Goal: Find specific page/section: Find specific page/section

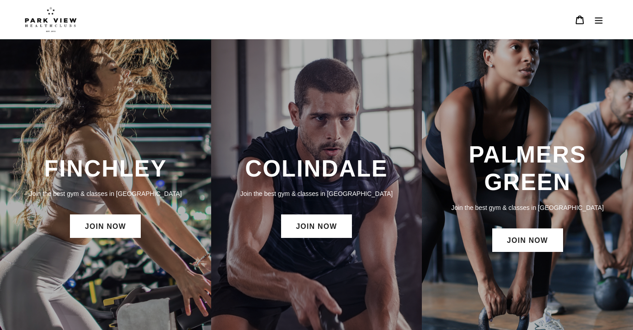
click at [597, 21] on icon "Menu" at bounding box center [599, 19] width 9 height 9
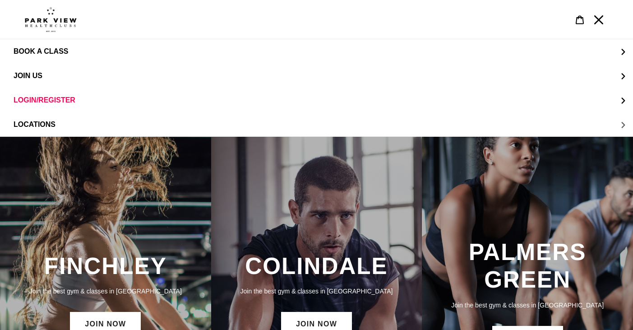
click at [42, 125] on span "LOCATIONS" at bounding box center [35, 125] width 42 height 8
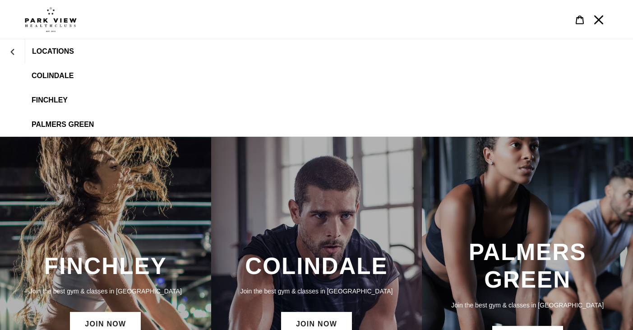
click at [47, 73] on span "Colindale" at bounding box center [53, 76] width 42 height 8
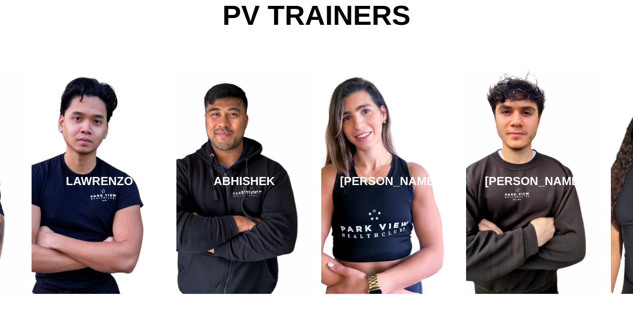
scroll to position [1489, 0]
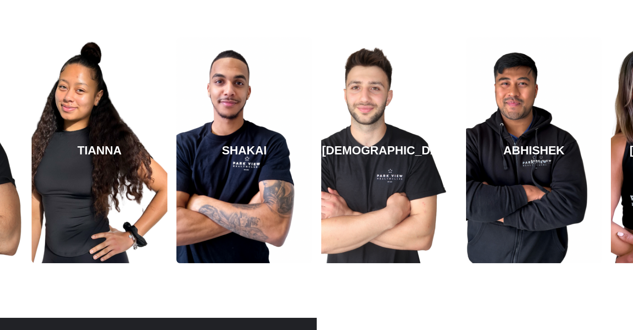
scroll to position [1569, 0]
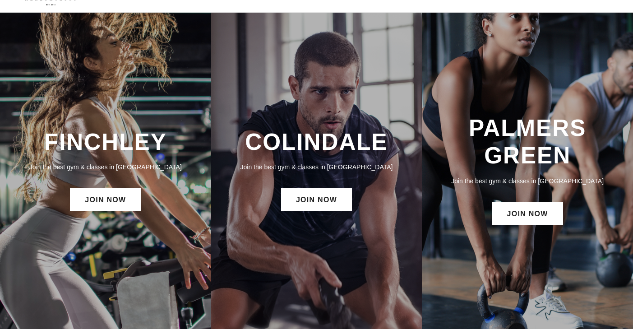
scroll to position [2, 0]
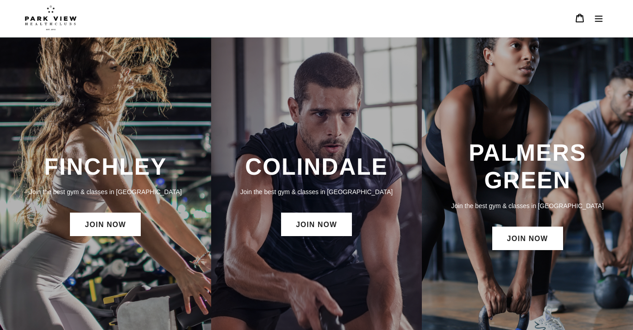
click at [377, 61] on div "COLINDALE Join the best gym & classes in [GEOGRAPHIC_DATA] JOIN NOW" at bounding box center [316, 195] width 211 height 317
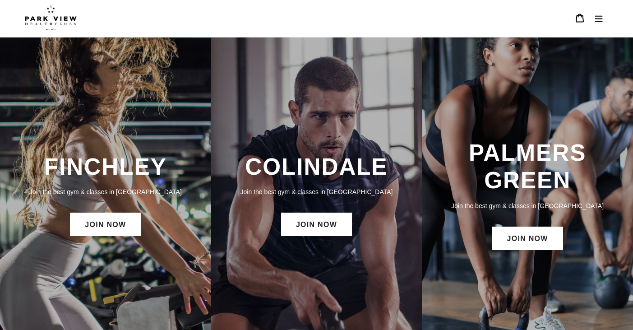
click at [599, 20] on icon "Menu" at bounding box center [599, 18] width 9 height 9
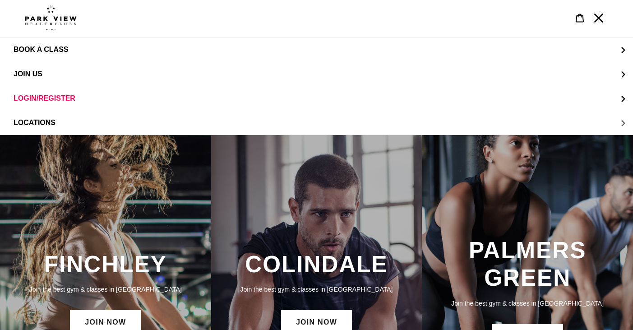
click at [46, 123] on span "LOCATIONS" at bounding box center [35, 123] width 42 height 8
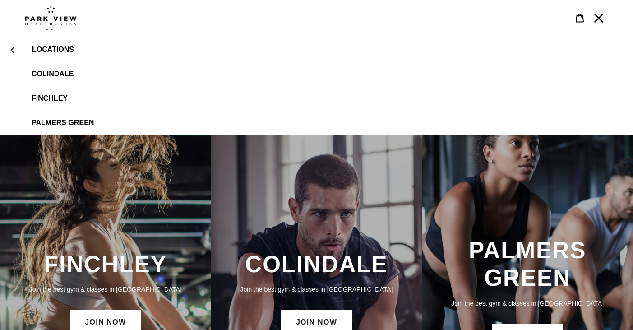
click at [60, 74] on span "Colindale" at bounding box center [53, 74] width 42 height 8
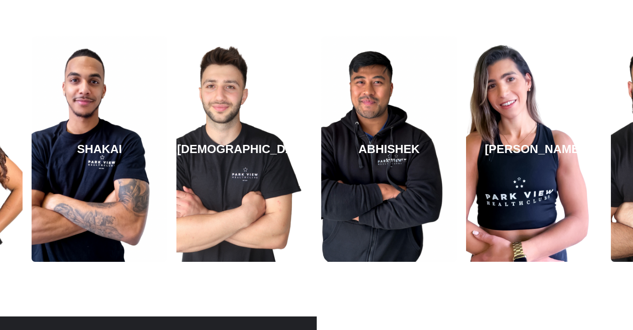
scroll to position [1569, 0]
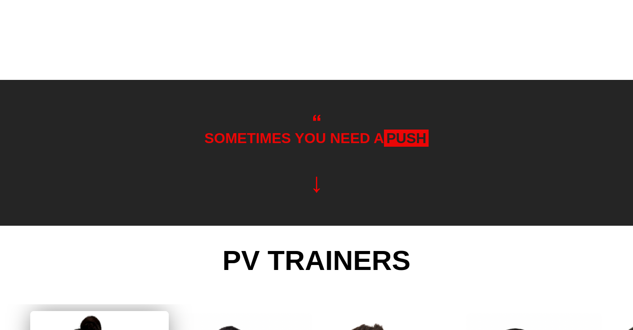
scroll to position [1569, 0]
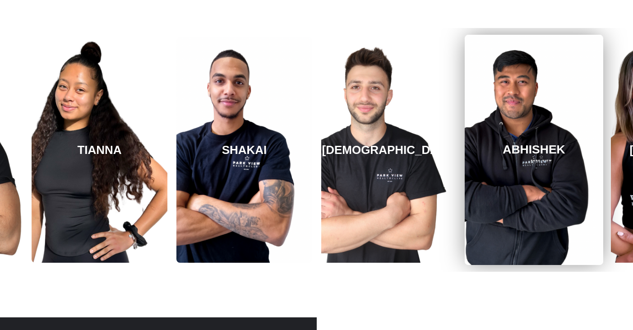
click at [502, 124] on link "ABHISHEK" at bounding box center [534, 150] width 139 height 230
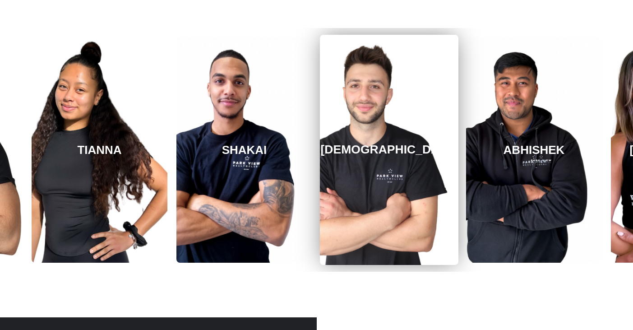
click at [368, 134] on link "[DEMOGRAPHIC_DATA]" at bounding box center [389, 150] width 139 height 230
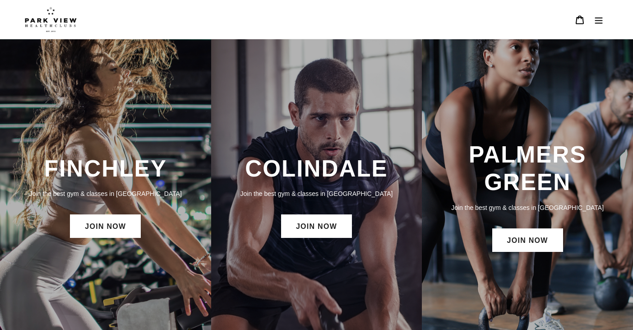
click at [603, 19] on icon "Menu" at bounding box center [599, 19] width 9 height 9
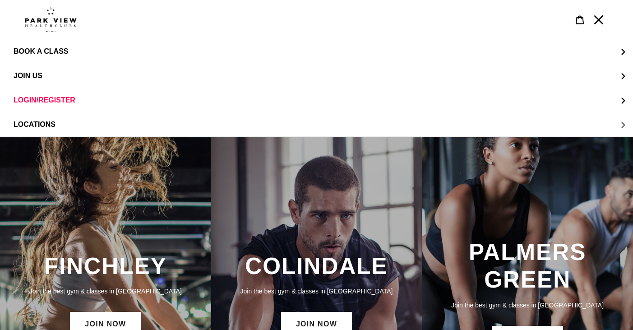
click at [46, 121] on span "LOCATIONS" at bounding box center [35, 125] width 42 height 8
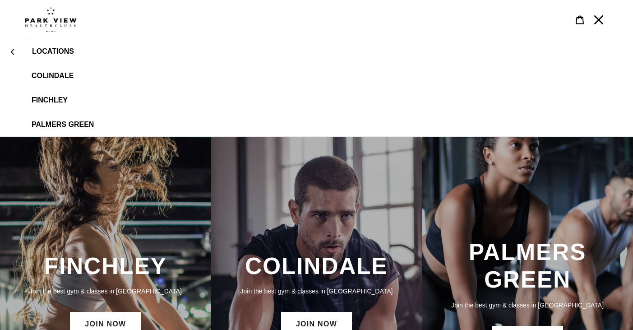
click at [58, 75] on span "Colindale" at bounding box center [53, 76] width 42 height 8
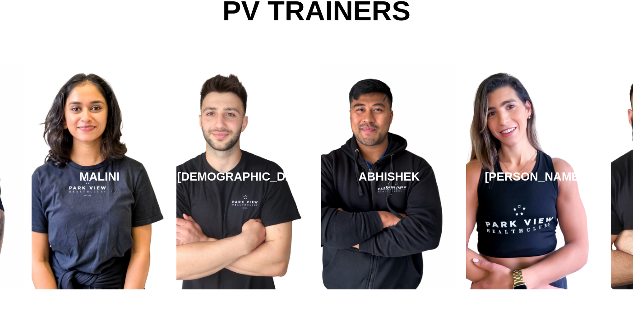
scroll to position [1536, 0]
